Goal: Navigation & Orientation: Find specific page/section

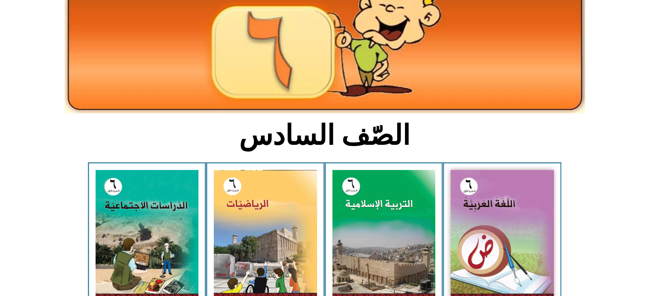
scroll to position [136, 0]
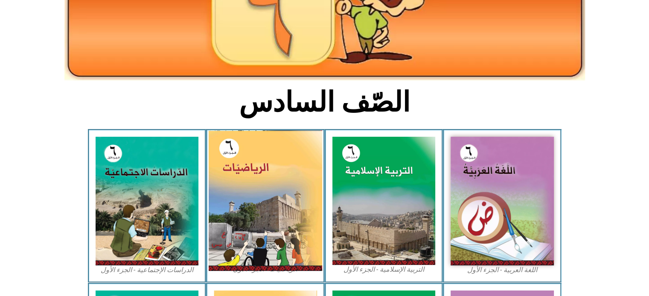
click at [255, 211] on img at bounding box center [265, 201] width 113 height 141
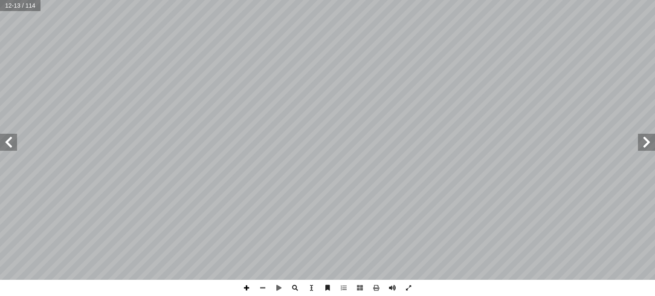
click at [247, 289] on span at bounding box center [246, 288] width 16 height 16
